Goal: Transaction & Acquisition: Purchase product/service

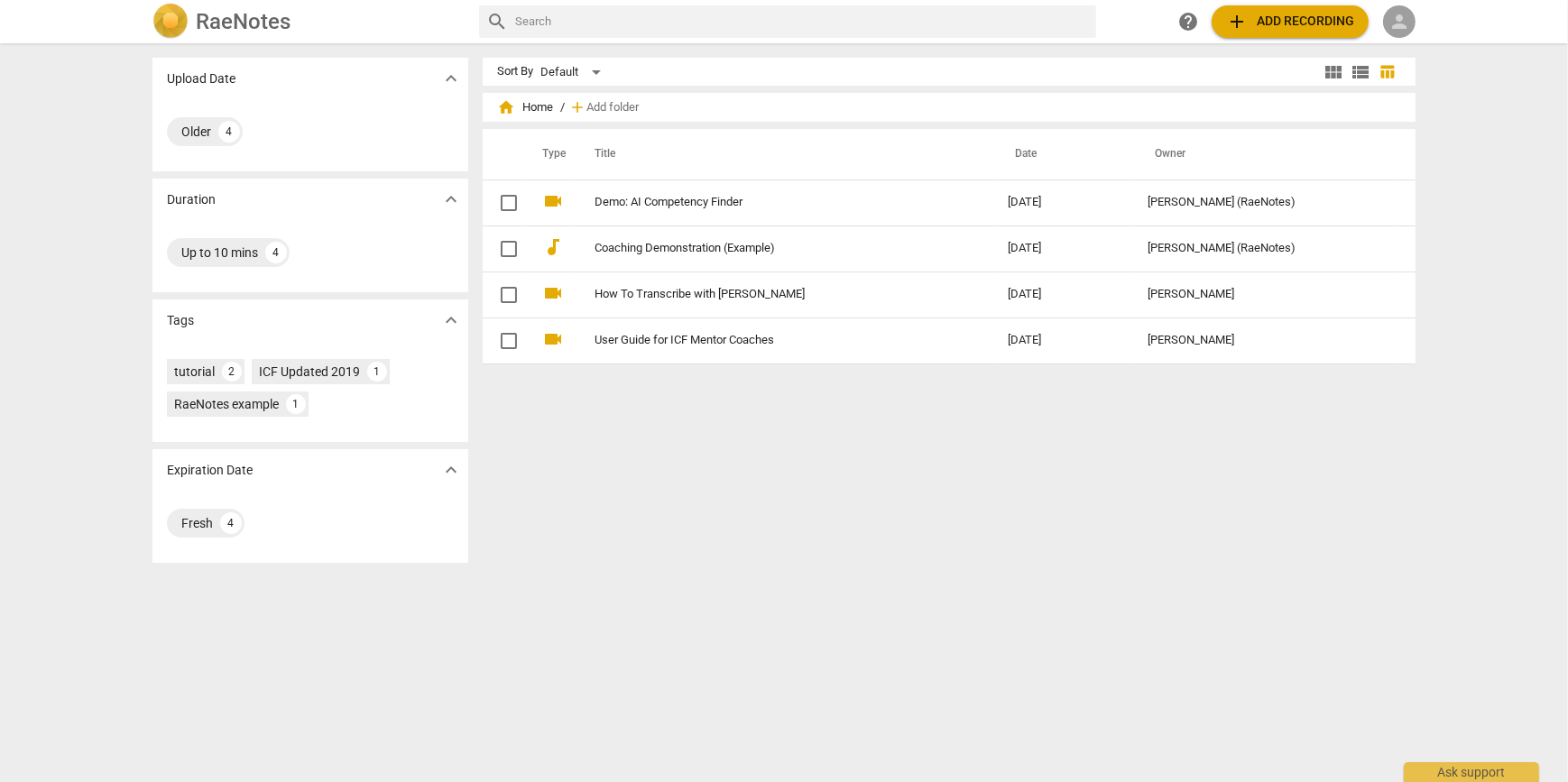
click at [1411, 26] on div "person" at bounding box center [1399, 22] width 33 height 33
click at [1409, 44] on li "Login" at bounding box center [1415, 43] width 65 height 43
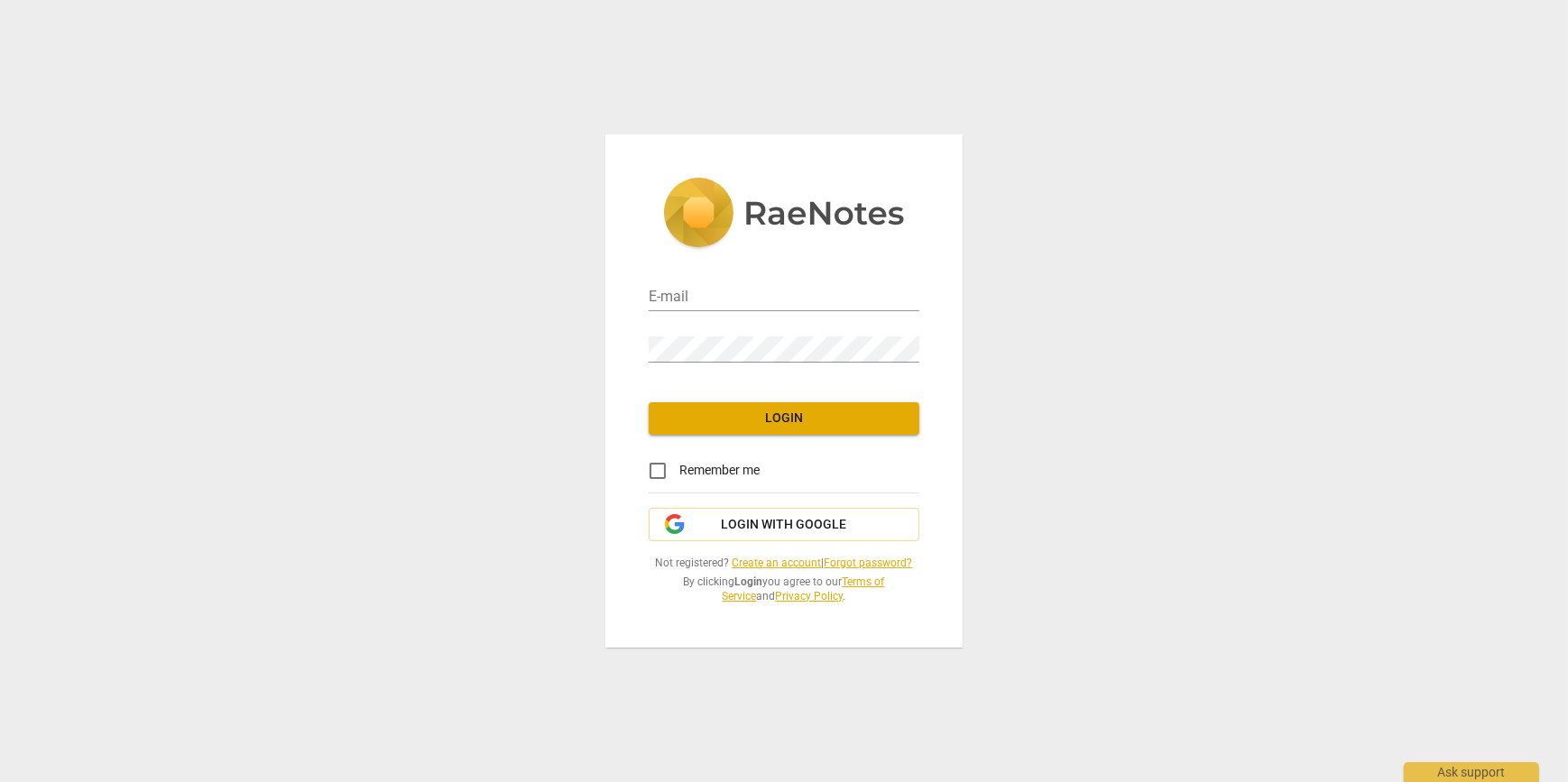
type input "[EMAIL_ADDRESS][DOMAIN_NAME]"
click at [792, 414] on span "Login" at bounding box center [784, 418] width 242 height 18
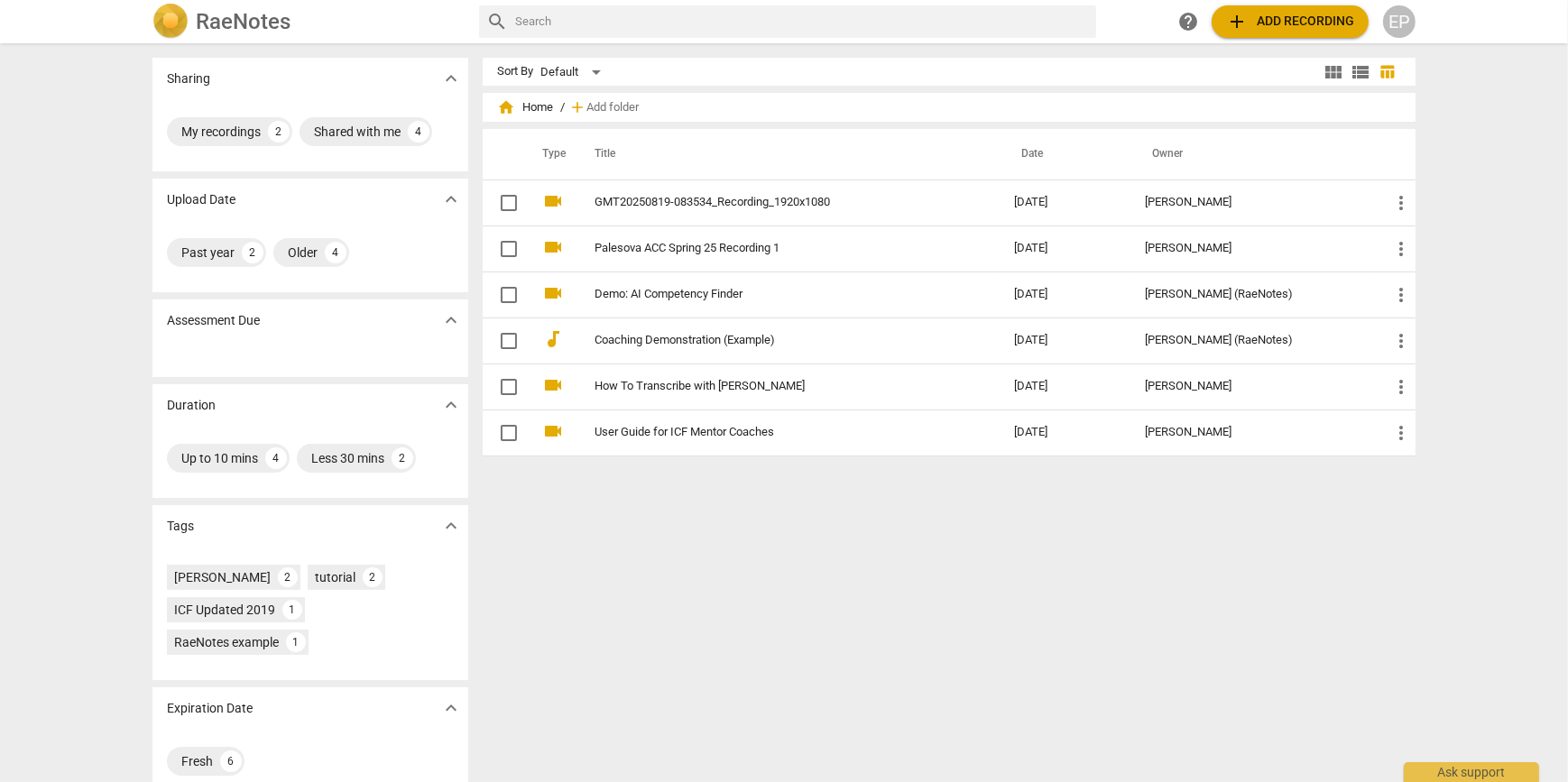
click at [1275, 23] on span "add Add recording" at bounding box center [1290, 22] width 128 height 22
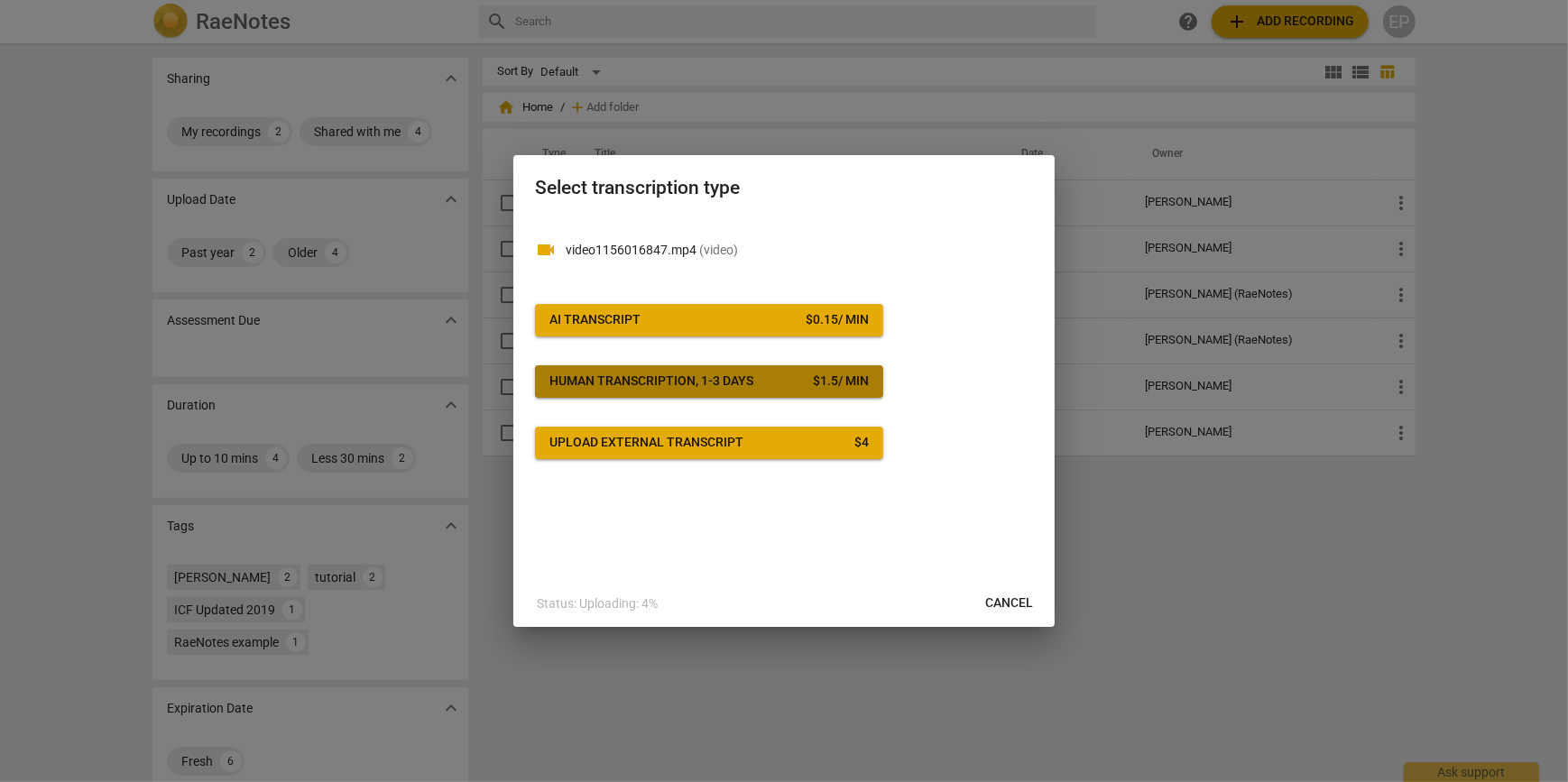
click at [726, 375] on div "Human transcription, 1-3 days" at bounding box center [651, 381] width 204 height 18
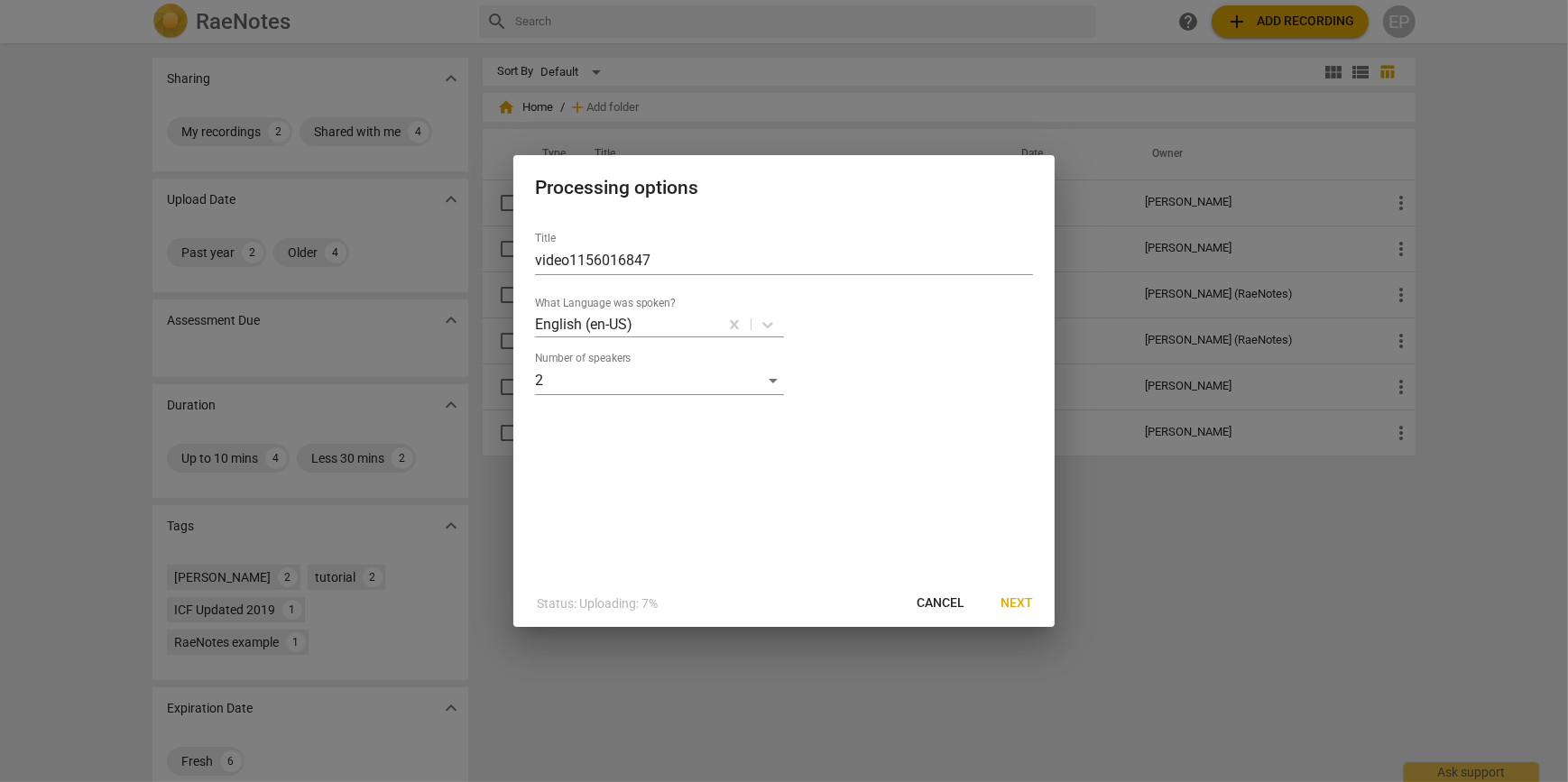
click at [1007, 601] on span "Next" at bounding box center [1017, 603] width 33 height 18
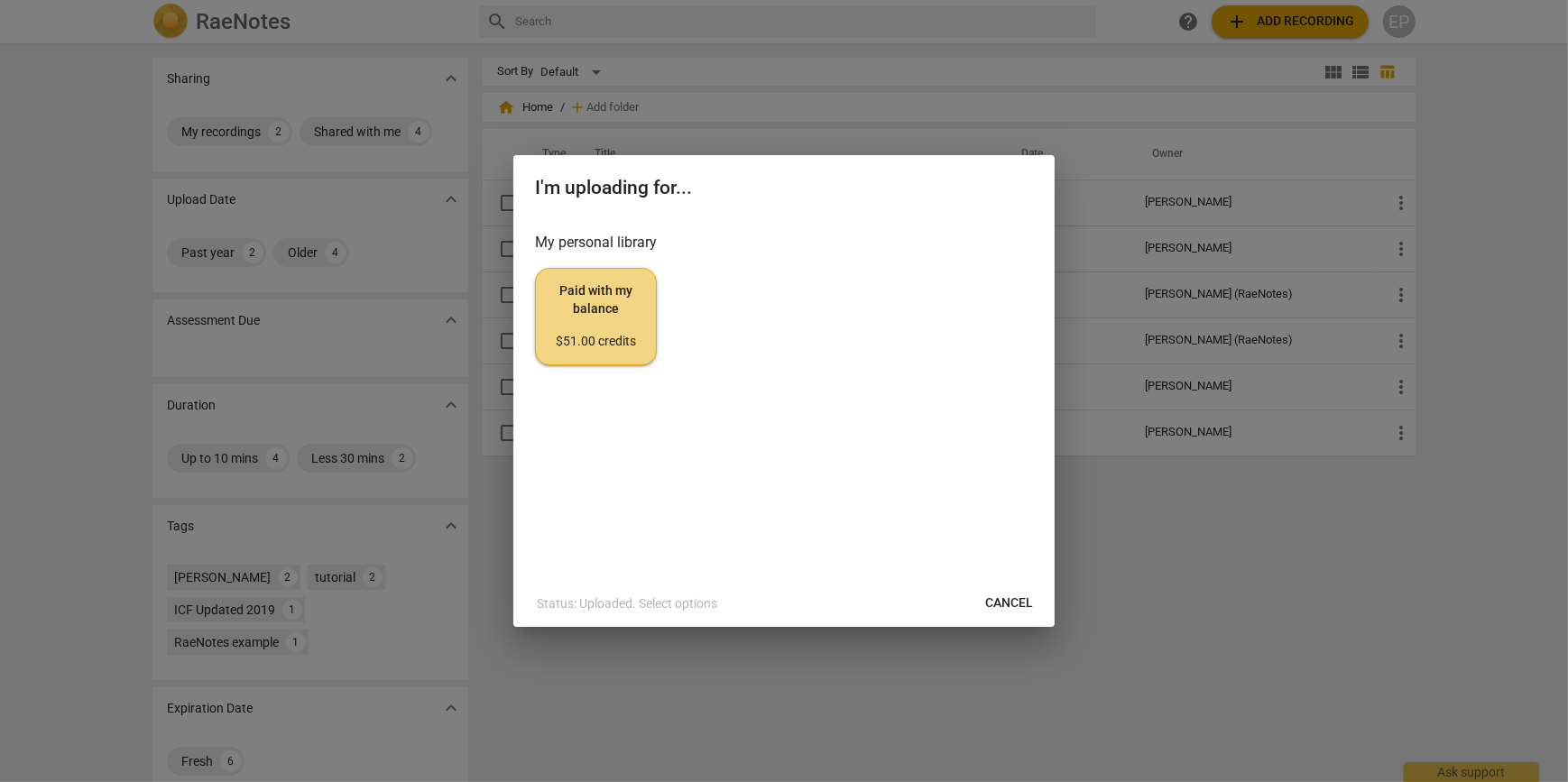
click at [587, 307] on span "Paid with my balance $51.00 credits" at bounding box center [595, 316] width 91 height 68
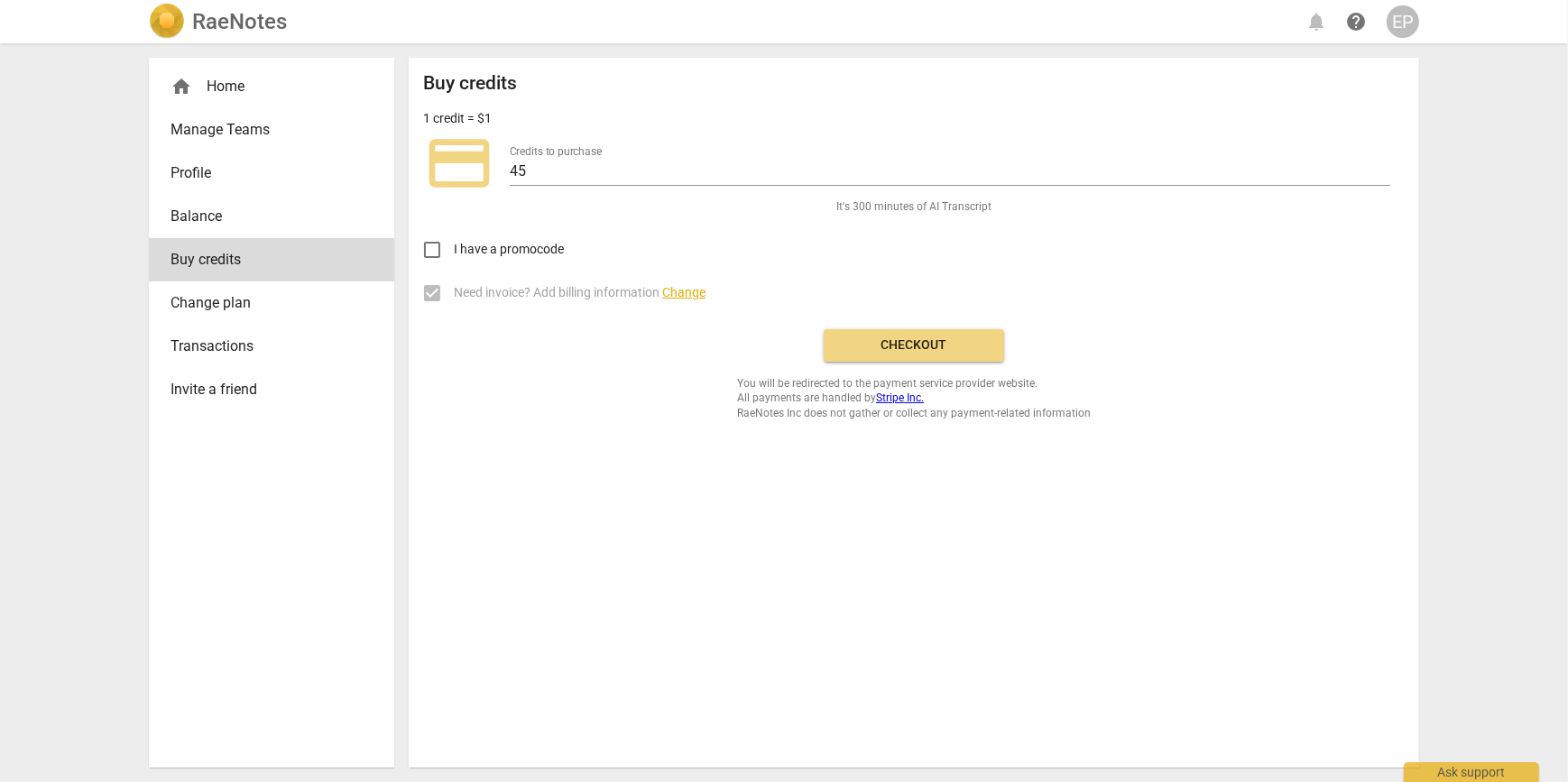
click at [917, 357] on button "Checkout" at bounding box center [915, 345] width 180 height 33
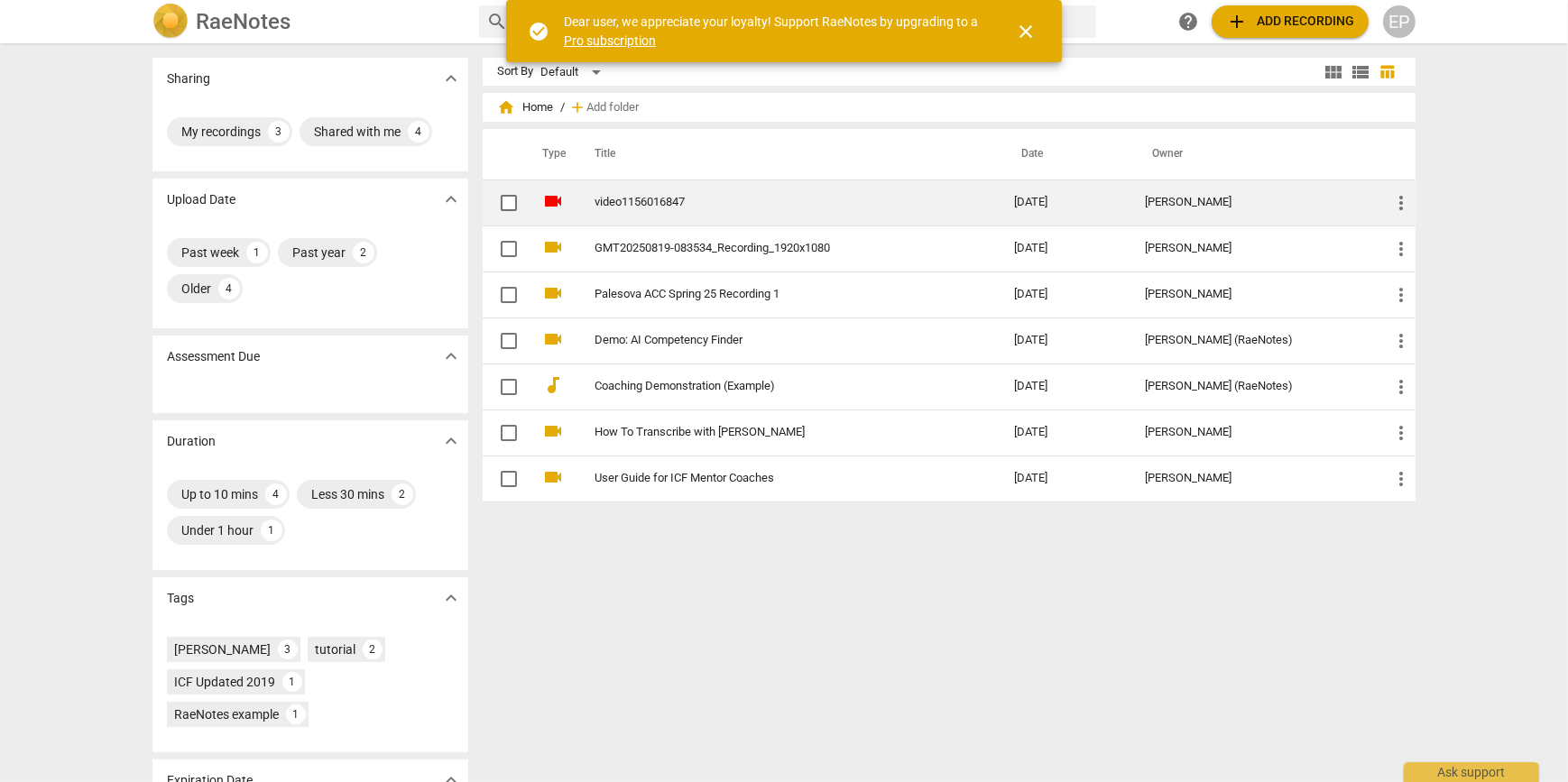
click at [500, 199] on input "checkbox" at bounding box center [509, 203] width 38 height 22
checkbox input "false"
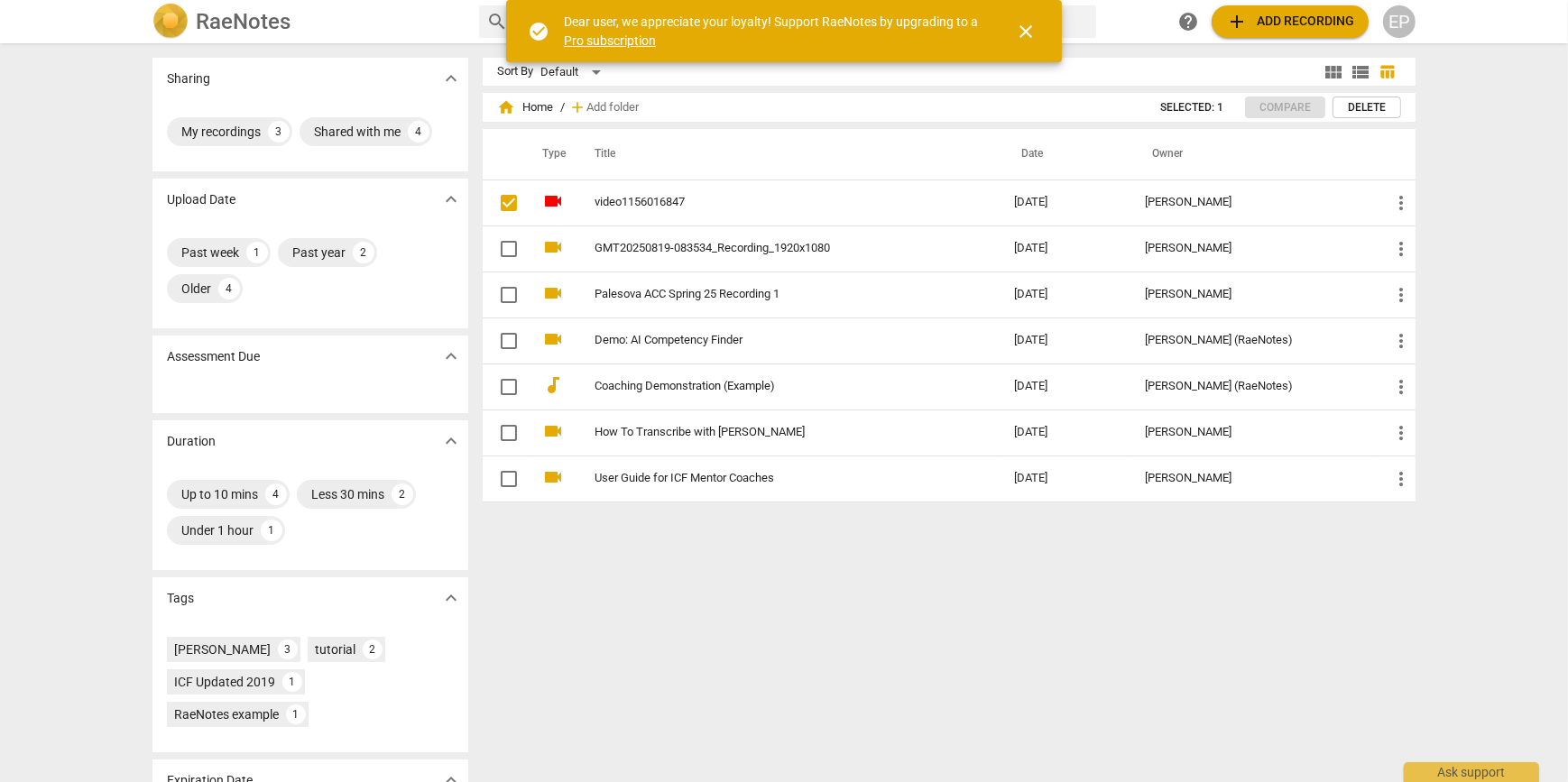
click at [1034, 26] on span "close" at bounding box center [1025, 31] width 22 height 22
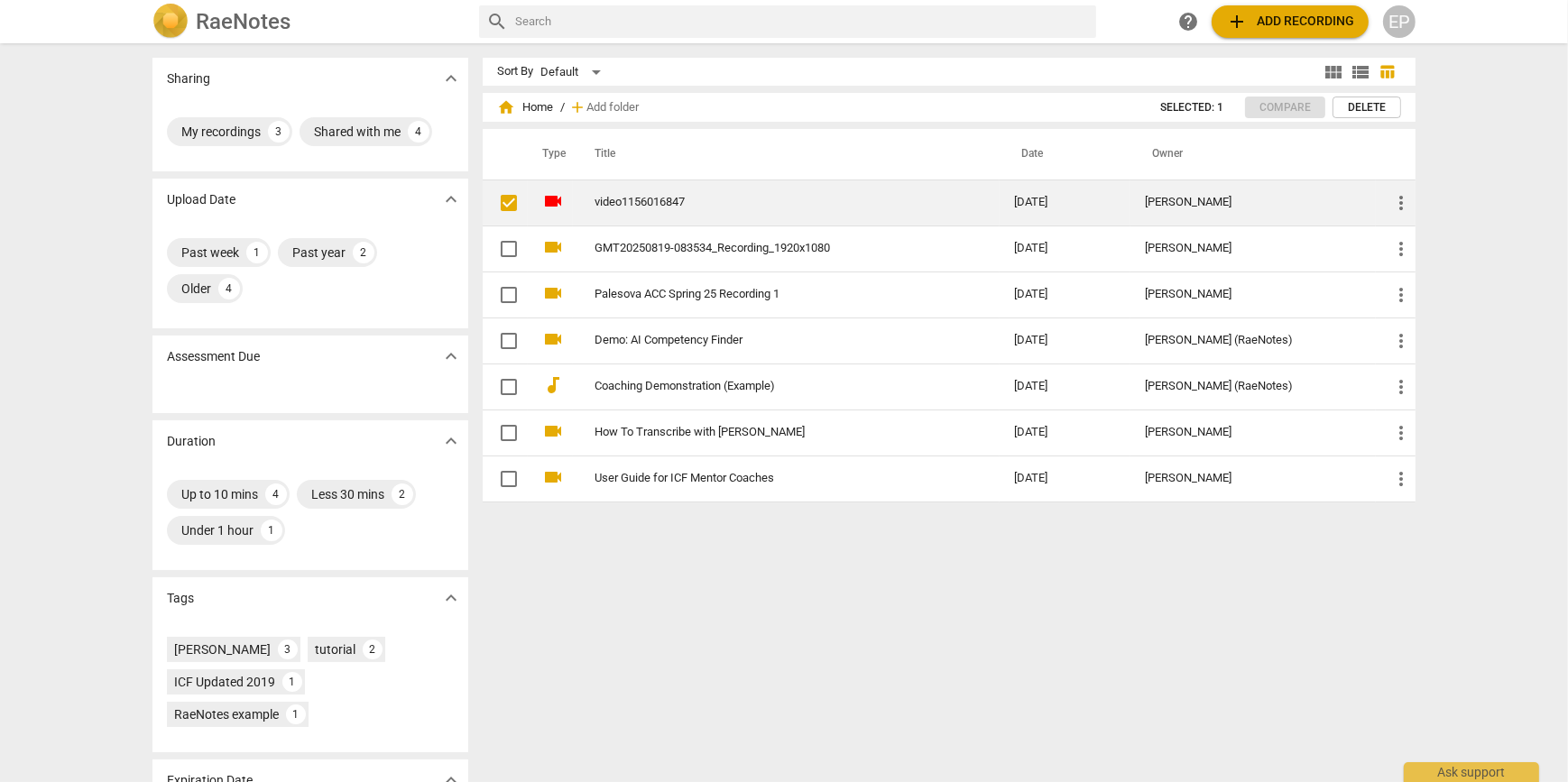
click at [1404, 197] on span "more_vert" at bounding box center [1401, 203] width 22 height 22
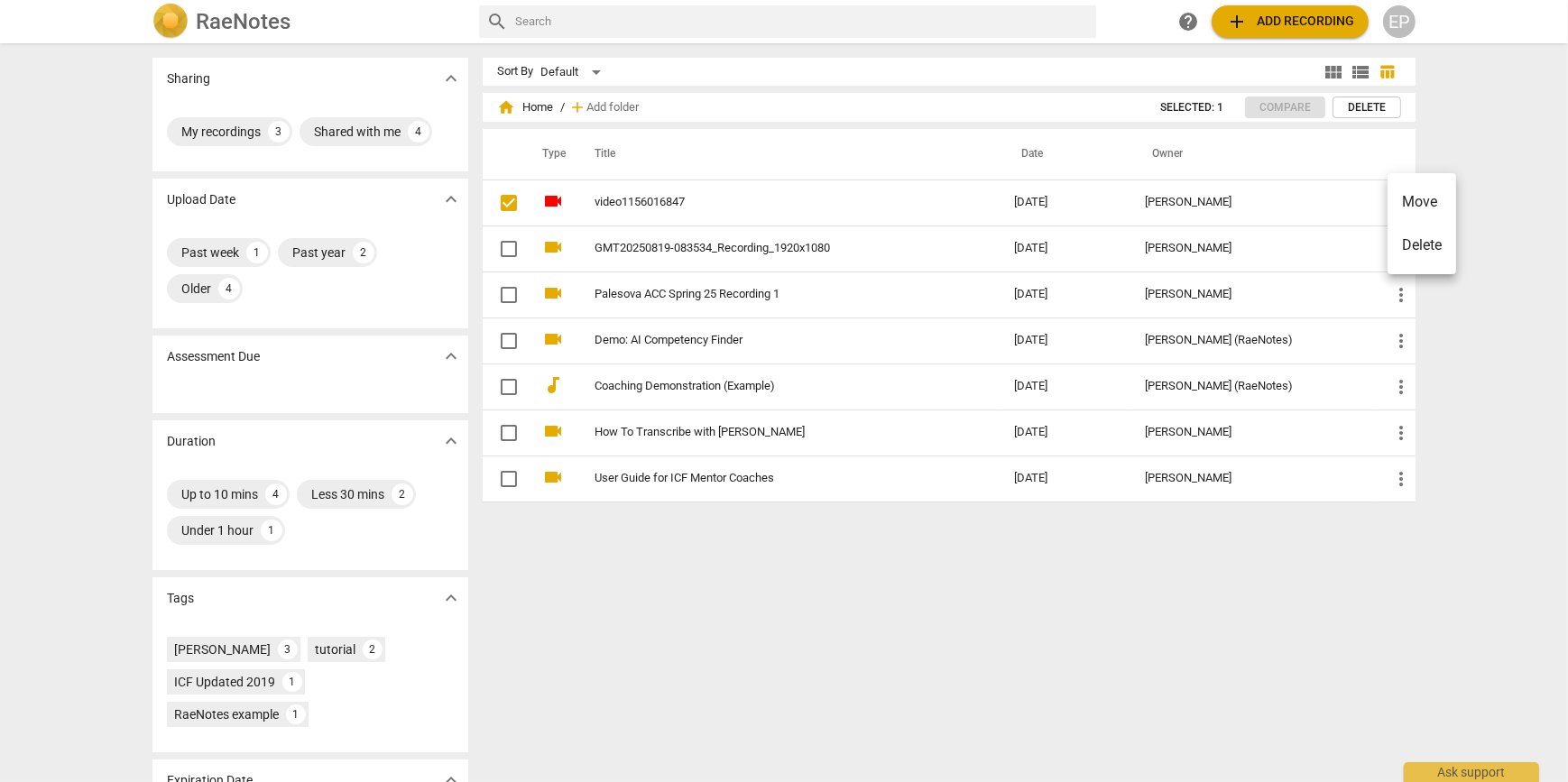
click at [1307, 167] on div at bounding box center [784, 391] width 1568 height 782
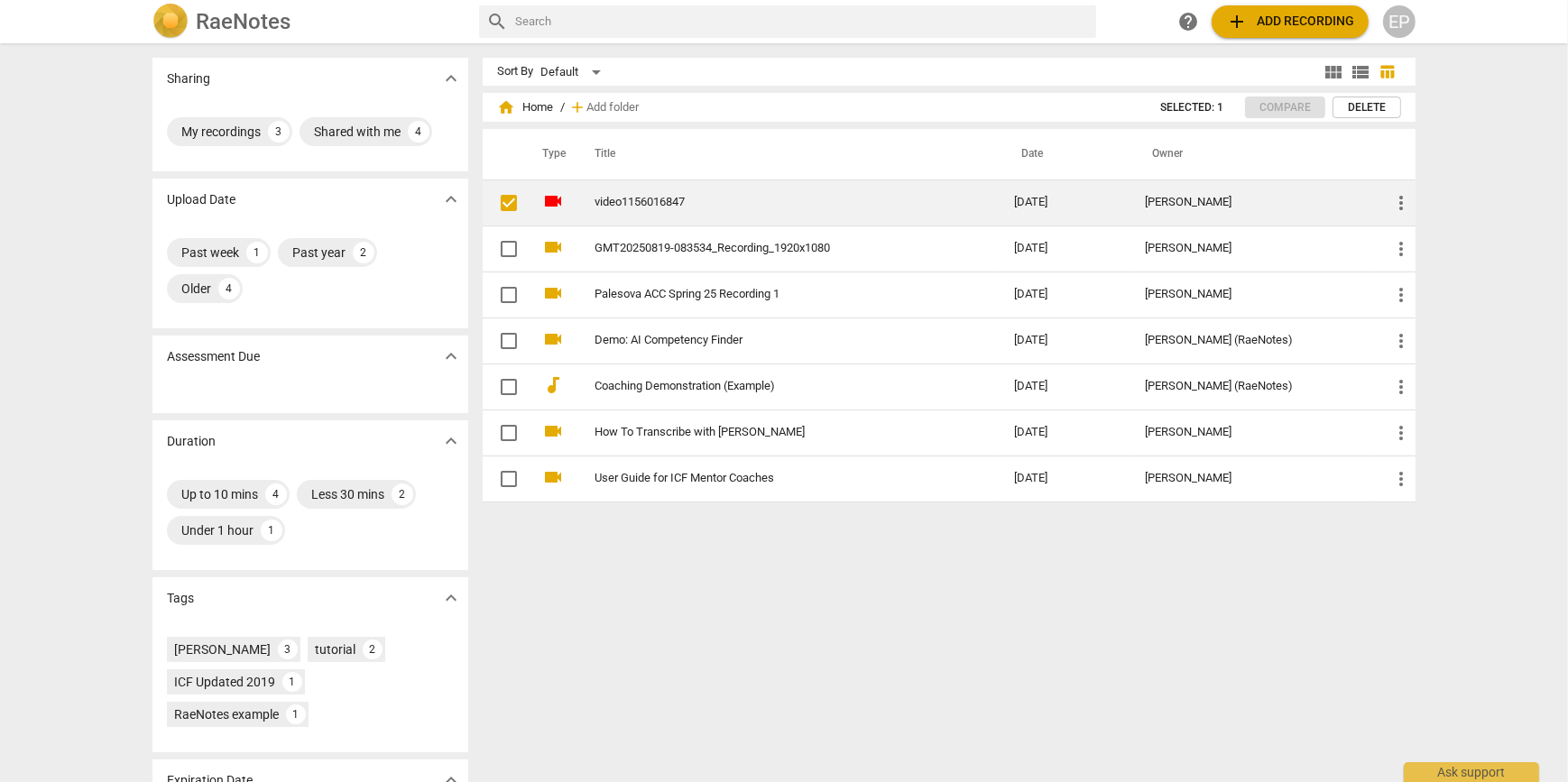
click at [640, 203] on link "video1156016847" at bounding box center [772, 203] width 355 height 13
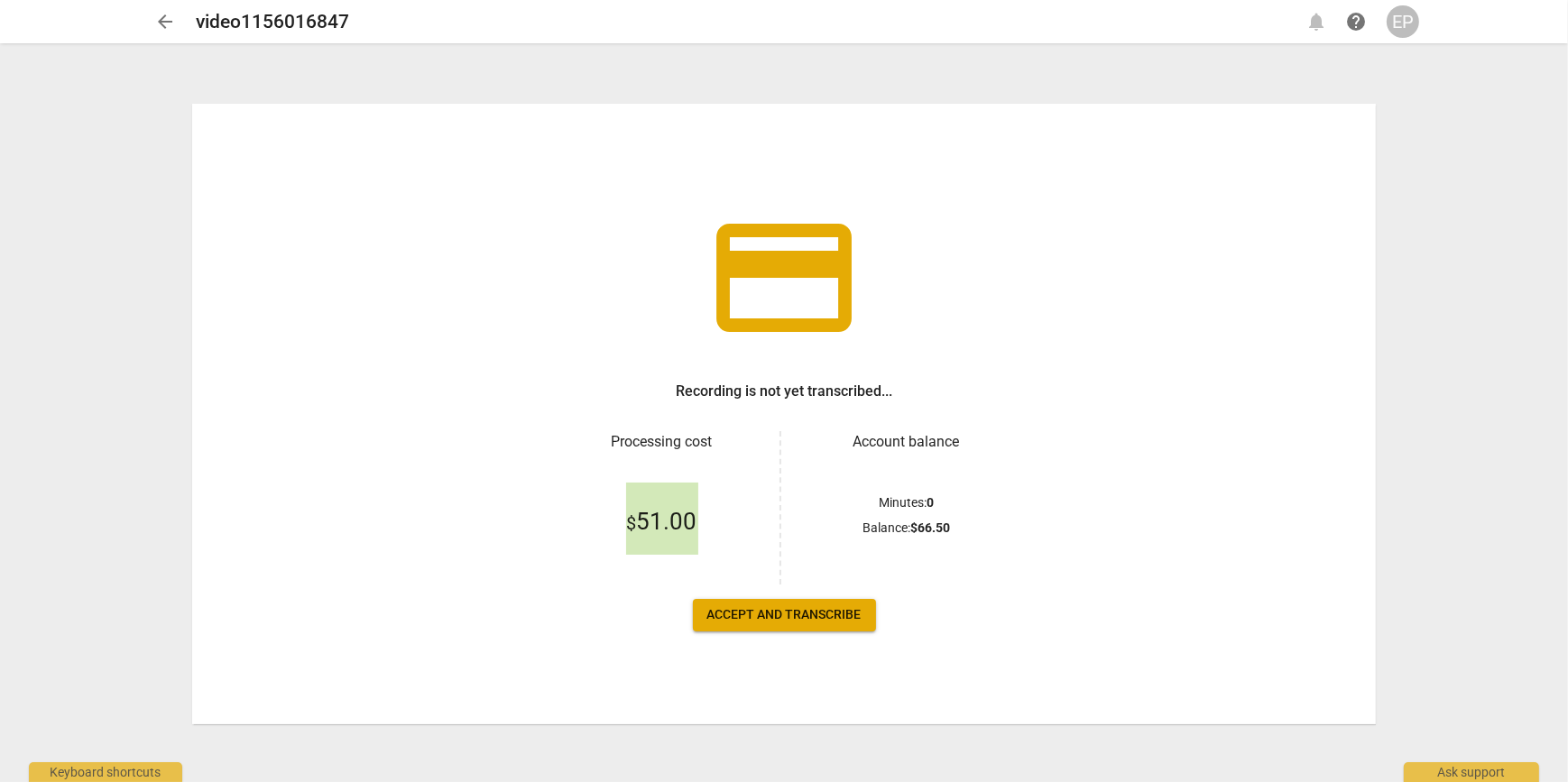
click at [755, 619] on span "Accept and transcribe" at bounding box center [785, 615] width 154 height 18
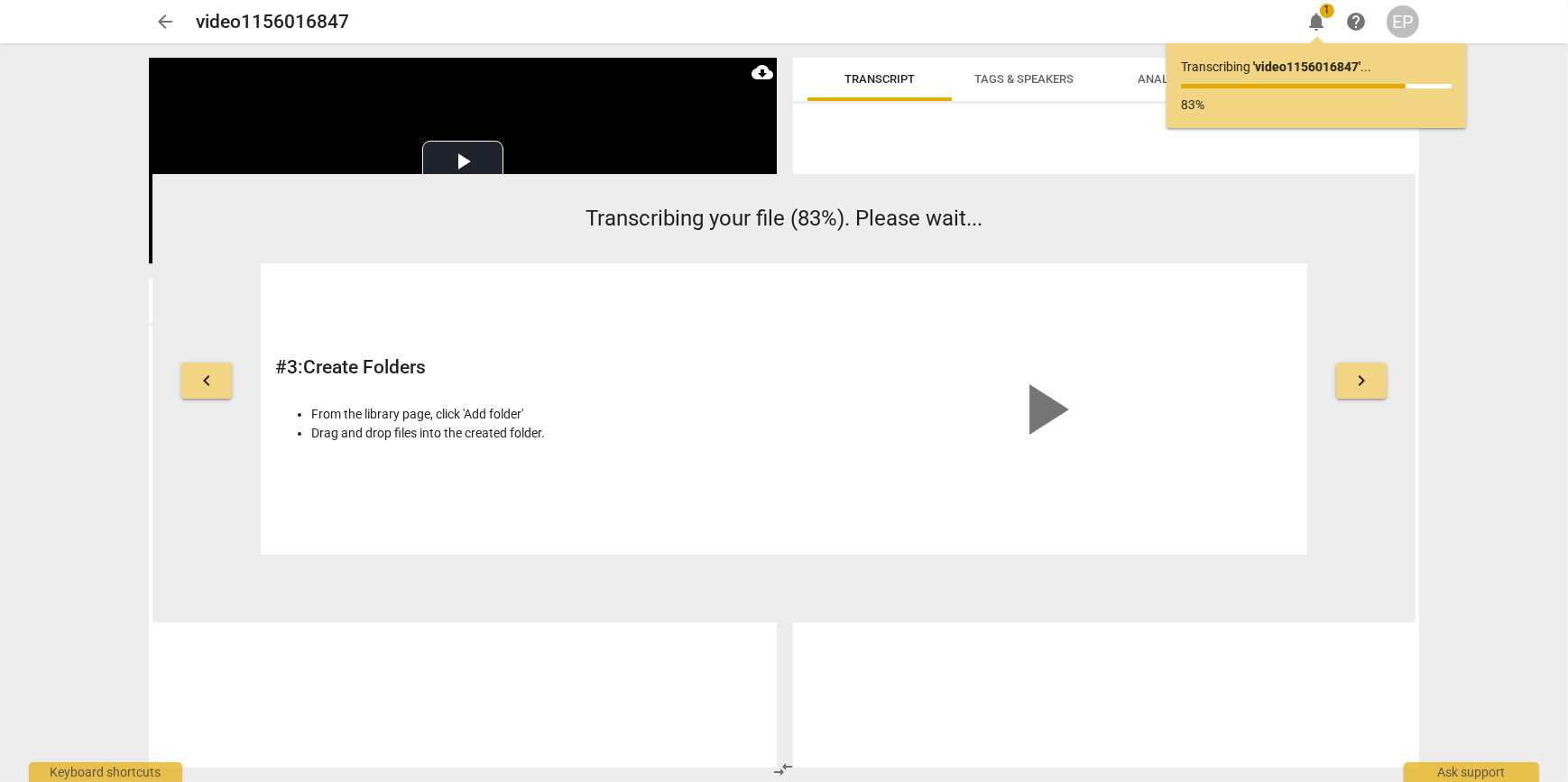
click at [1318, 17] on span "notifications" at bounding box center [1316, 22] width 22 height 22
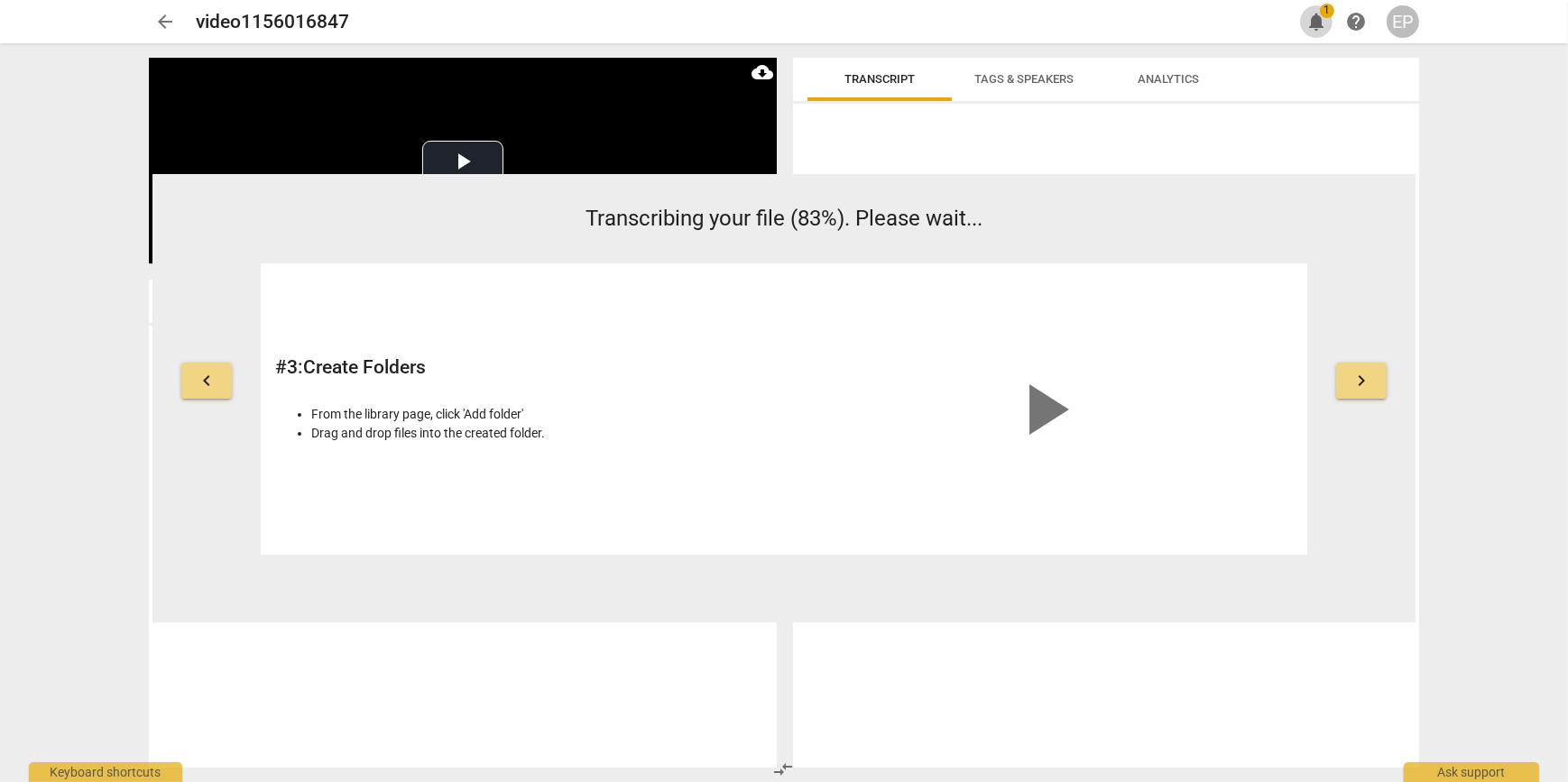
click at [1317, 18] on span "notifications" at bounding box center [1316, 22] width 22 height 22
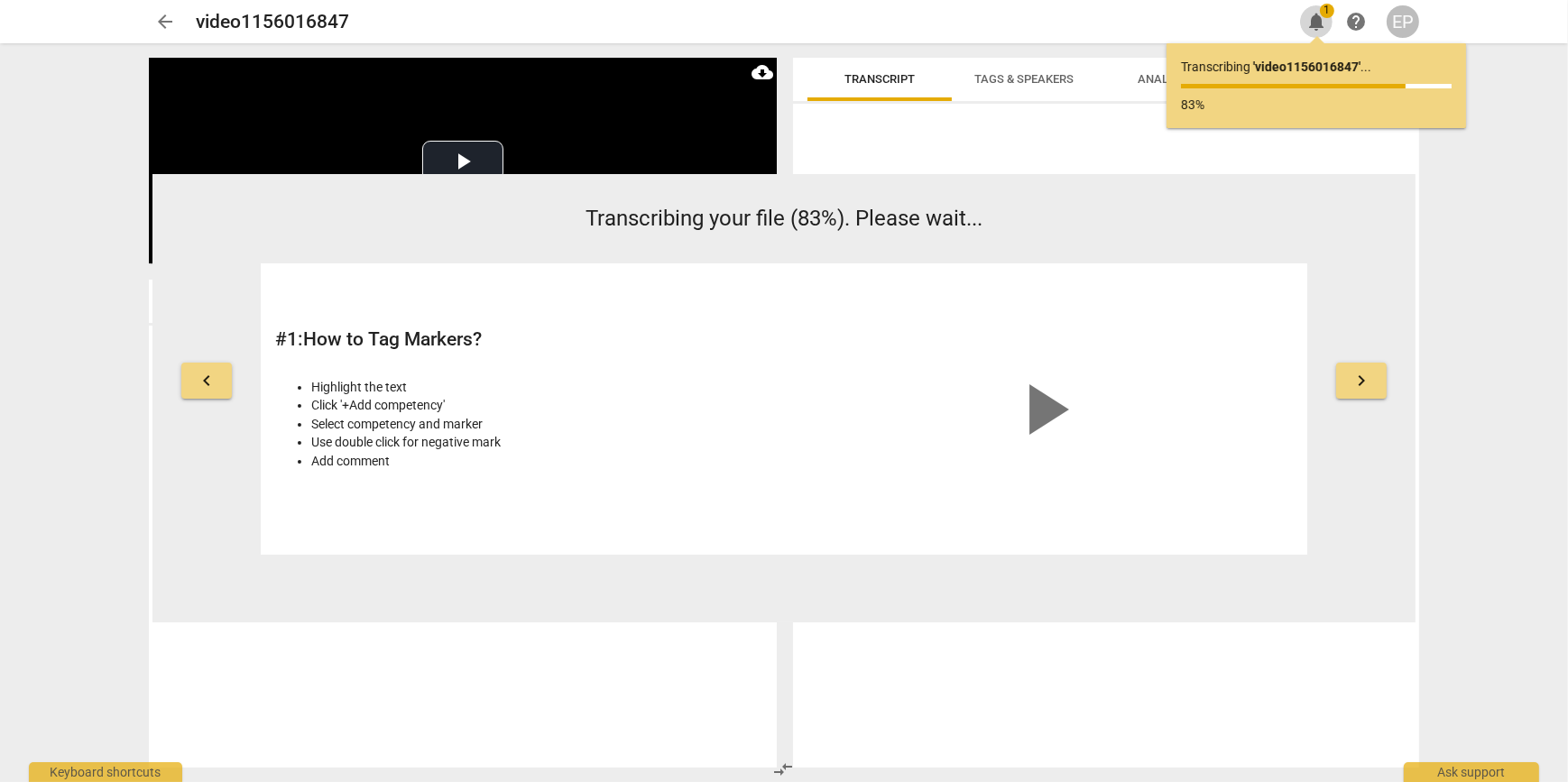
click at [1321, 17] on span "notifications" at bounding box center [1316, 22] width 22 height 22
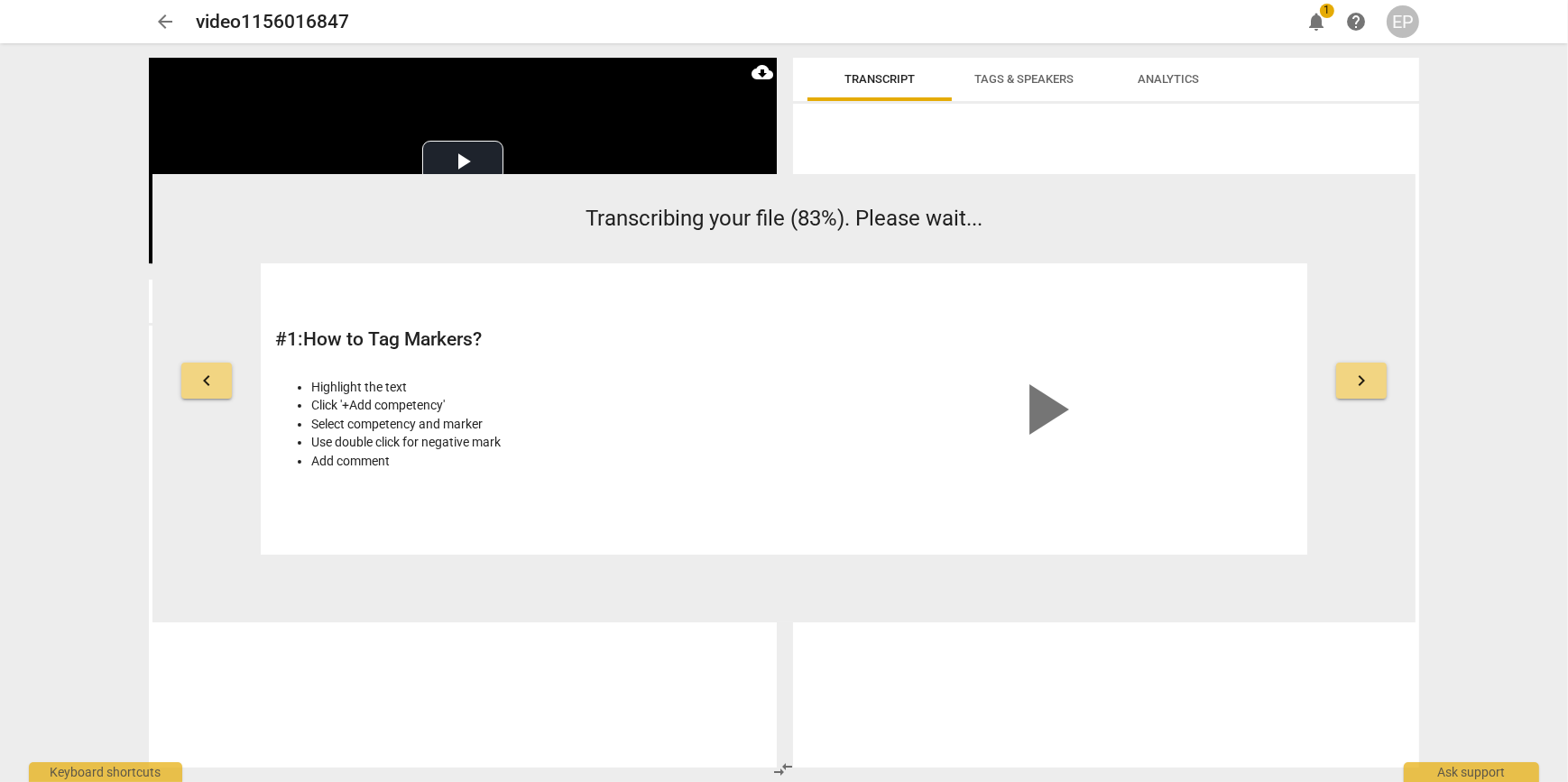
click at [1321, 17] on span "notifications" at bounding box center [1316, 22] width 22 height 22
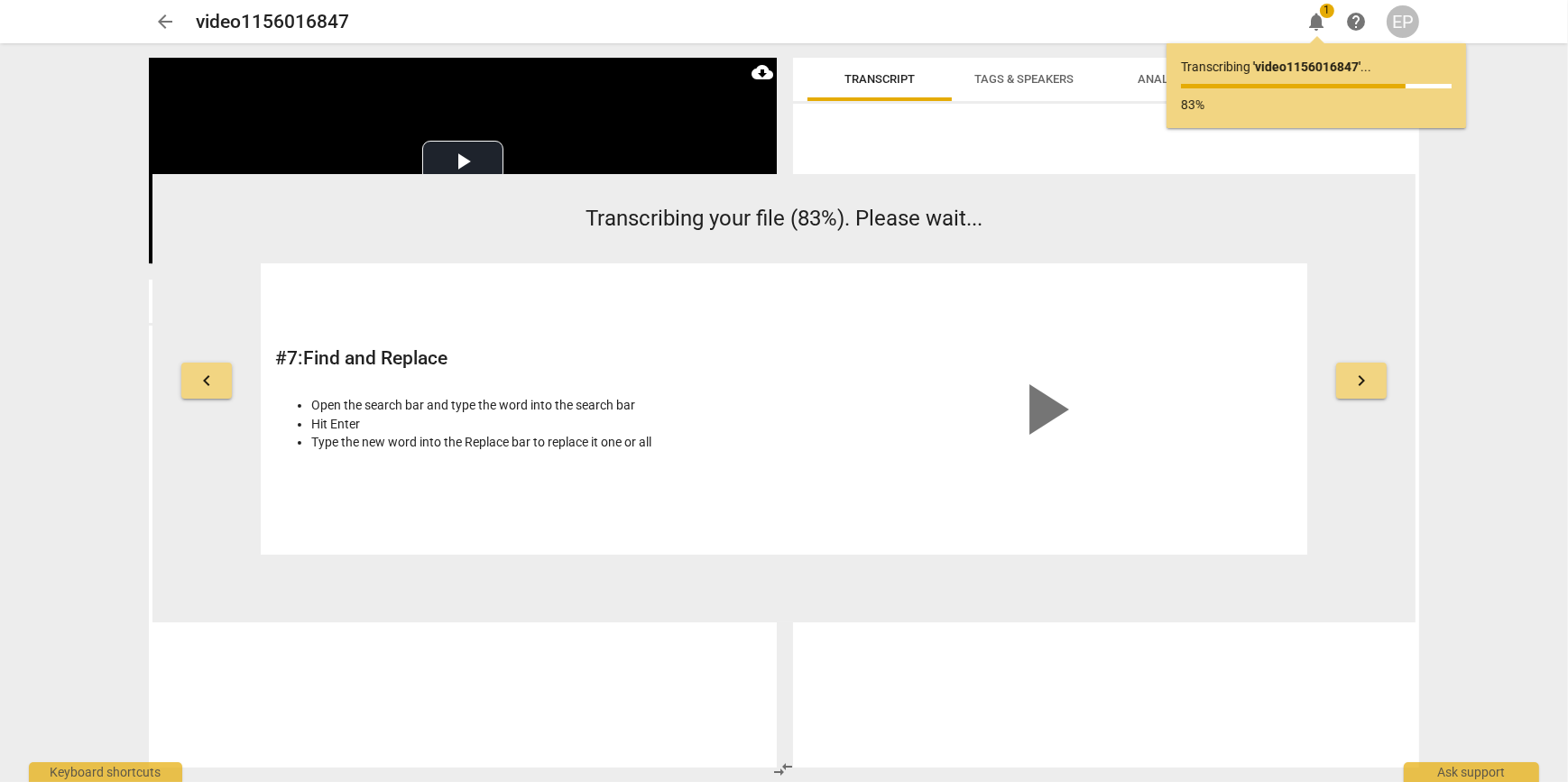
click at [1325, 16] on span "1" at bounding box center [1327, 10] width 14 height 14
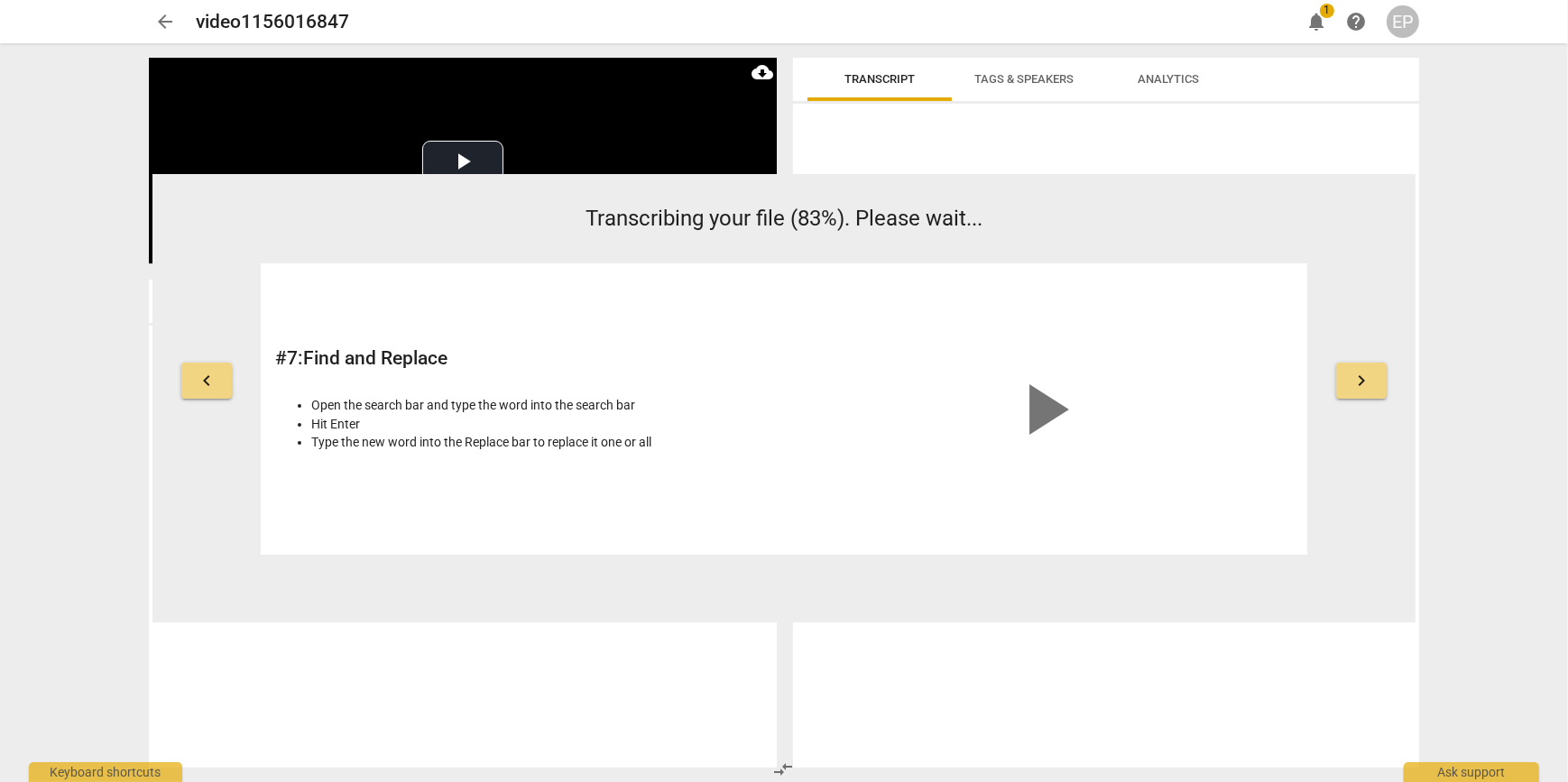
click at [1053, 82] on span "Tags & Speakers" at bounding box center [1024, 79] width 100 height 13
click at [1156, 79] on span "Analytics" at bounding box center [1168, 79] width 61 height 13
click at [903, 72] on span "Transcript" at bounding box center [880, 79] width 70 height 13
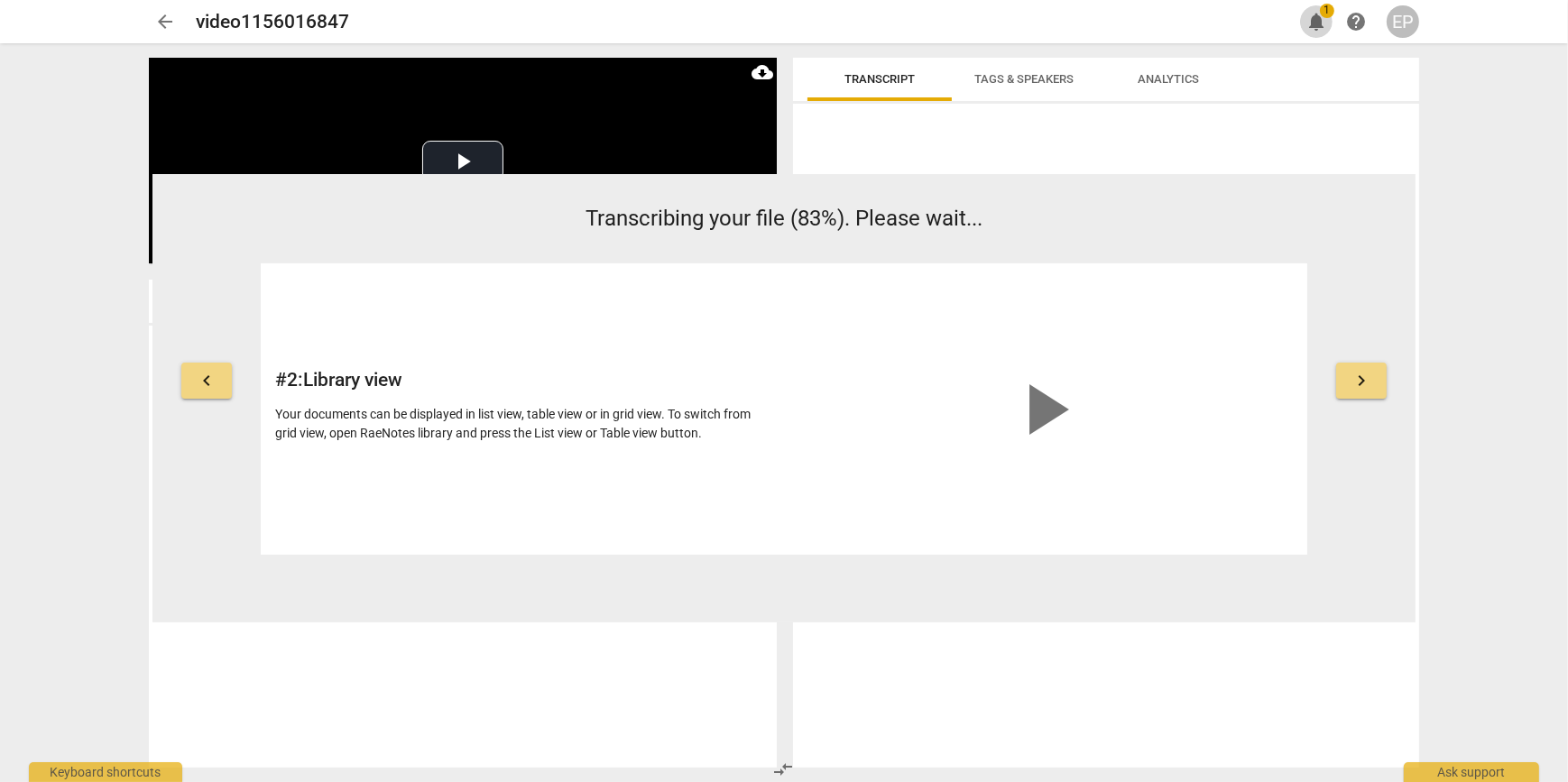
click at [1317, 11] on span "notifications" at bounding box center [1316, 22] width 22 height 22
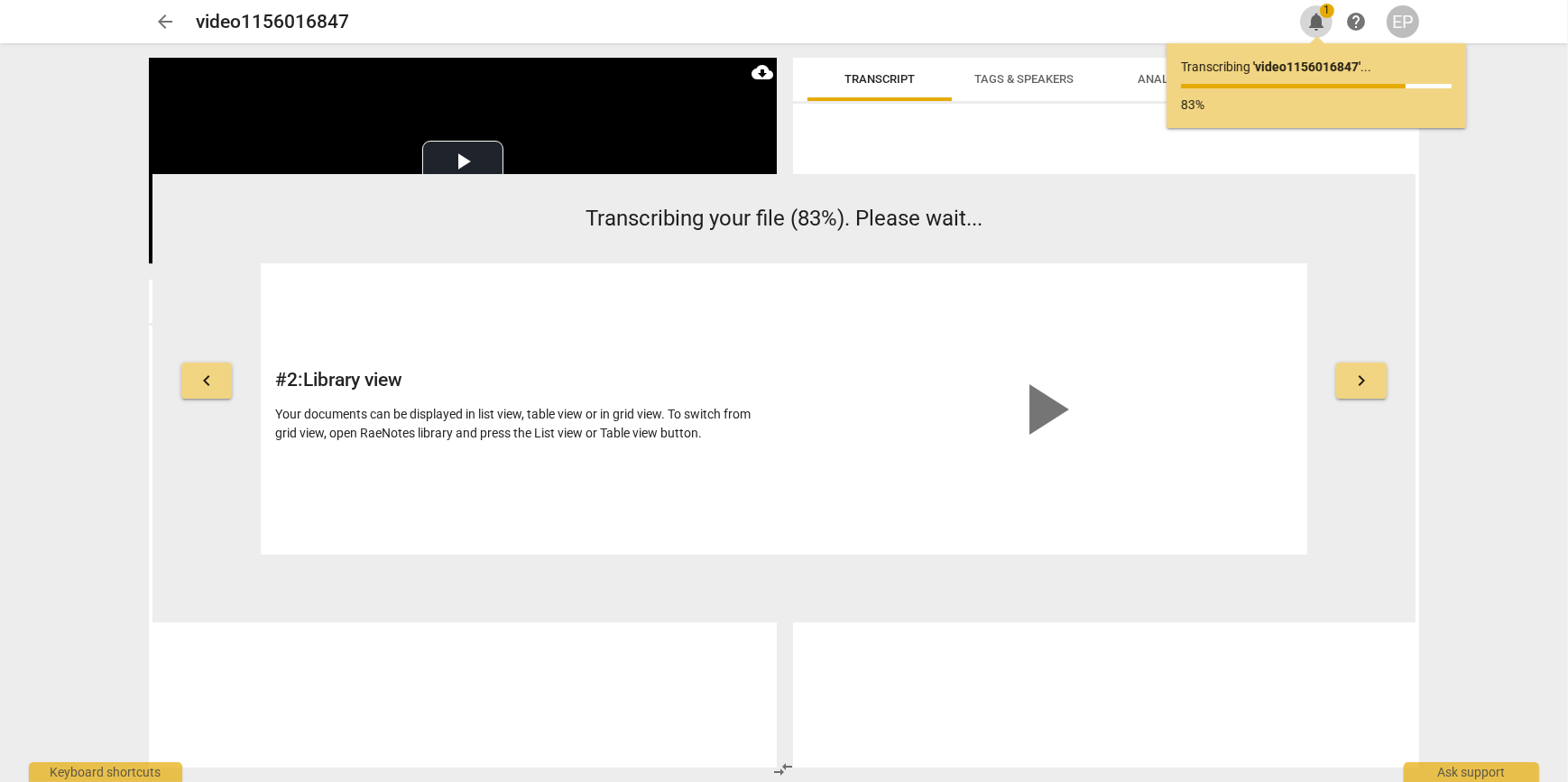
click at [1317, 11] on span "notifications" at bounding box center [1316, 22] width 22 height 22
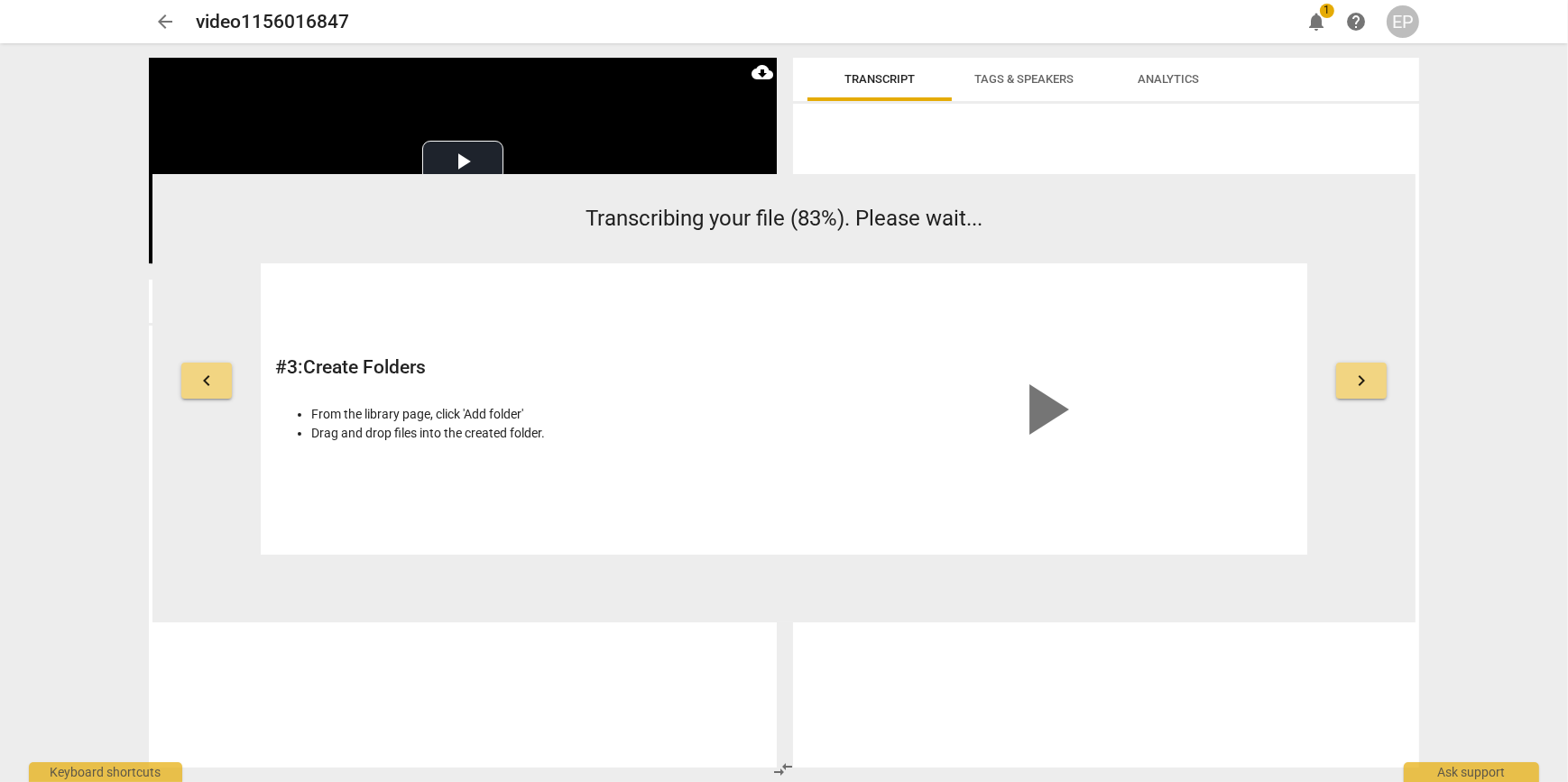
click at [1311, 27] on span "notifications" at bounding box center [1316, 22] width 22 height 22
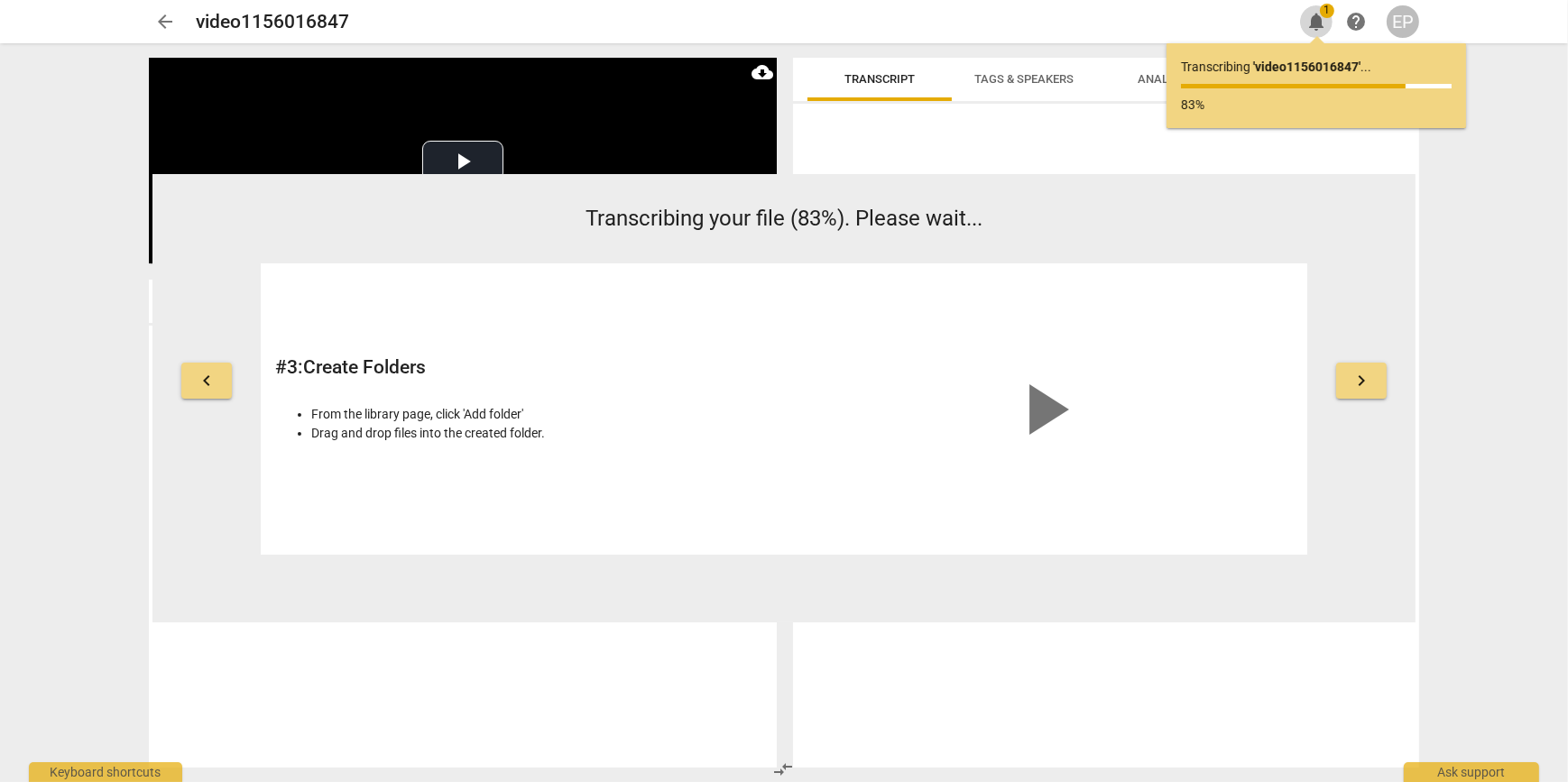
click at [1311, 27] on span "notifications" at bounding box center [1316, 22] width 22 height 22
click at [1030, 21] on div "video1156016847 edit" at bounding box center [741, 22] width 1090 height 33
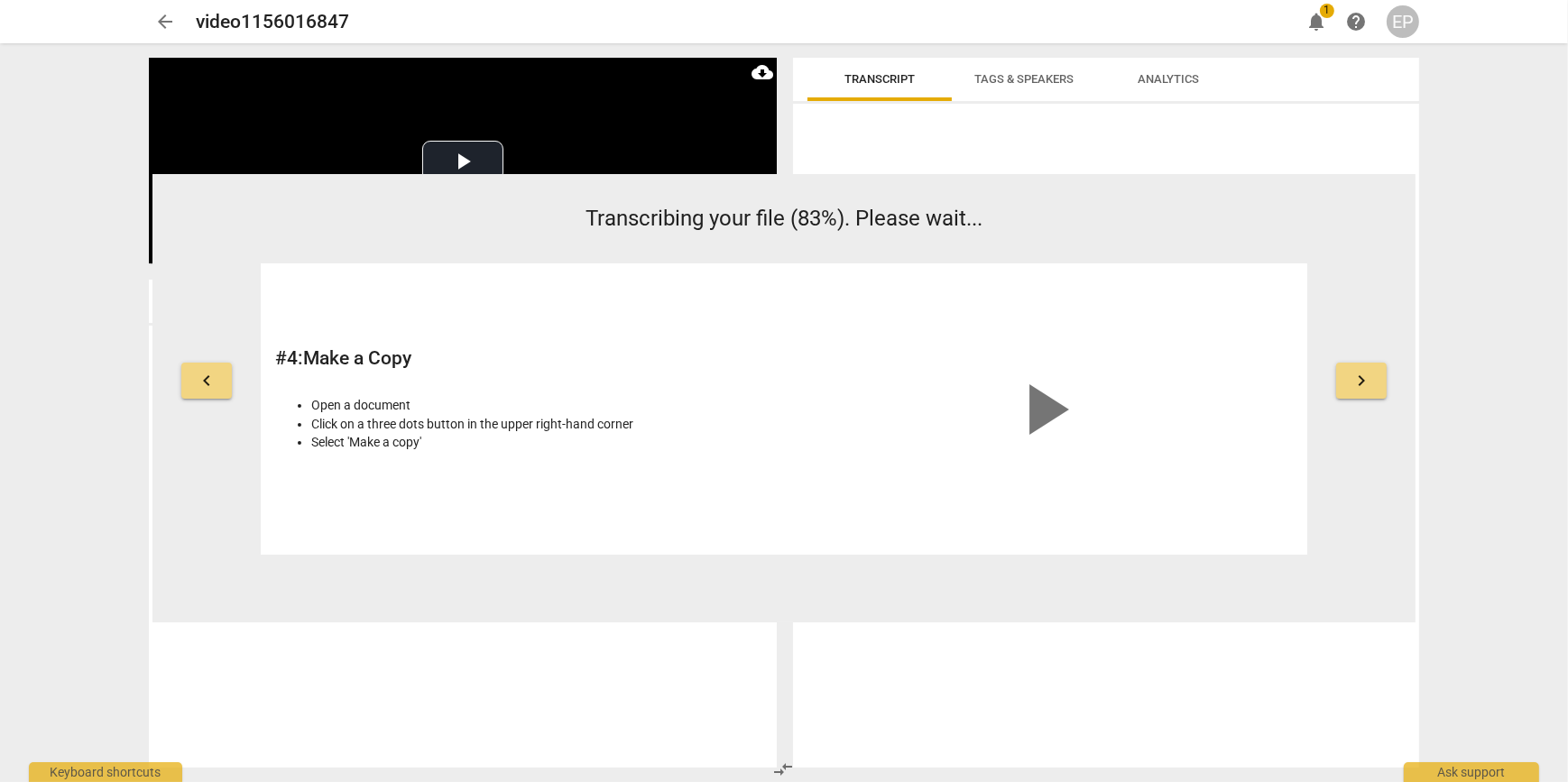
click at [1334, 18] on div "arrow_back video1156016847 edit notifications 1 help EP" at bounding box center [784, 22] width 1270 height 33
drag, startPoint x: 1334, startPoint y: 18, endPoint x: 1321, endPoint y: 11, distance: 14.8
click at [1321, 11] on span "1" at bounding box center [1327, 10] width 14 height 14
